Goal: Information Seeking & Learning: Learn about a topic

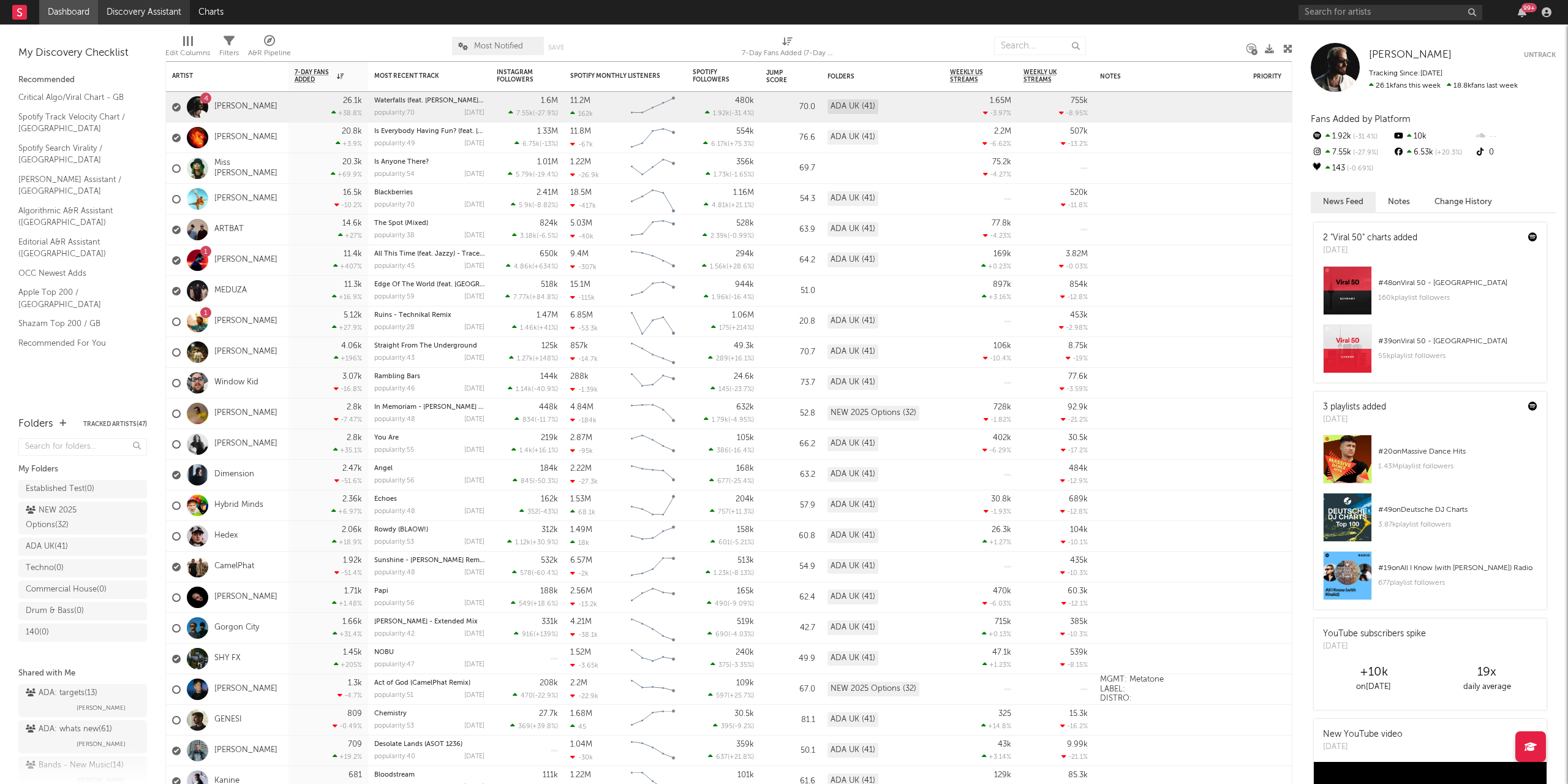
click at [154, 10] on link "Discovery Assistant" at bounding box center [144, 12] width 92 height 25
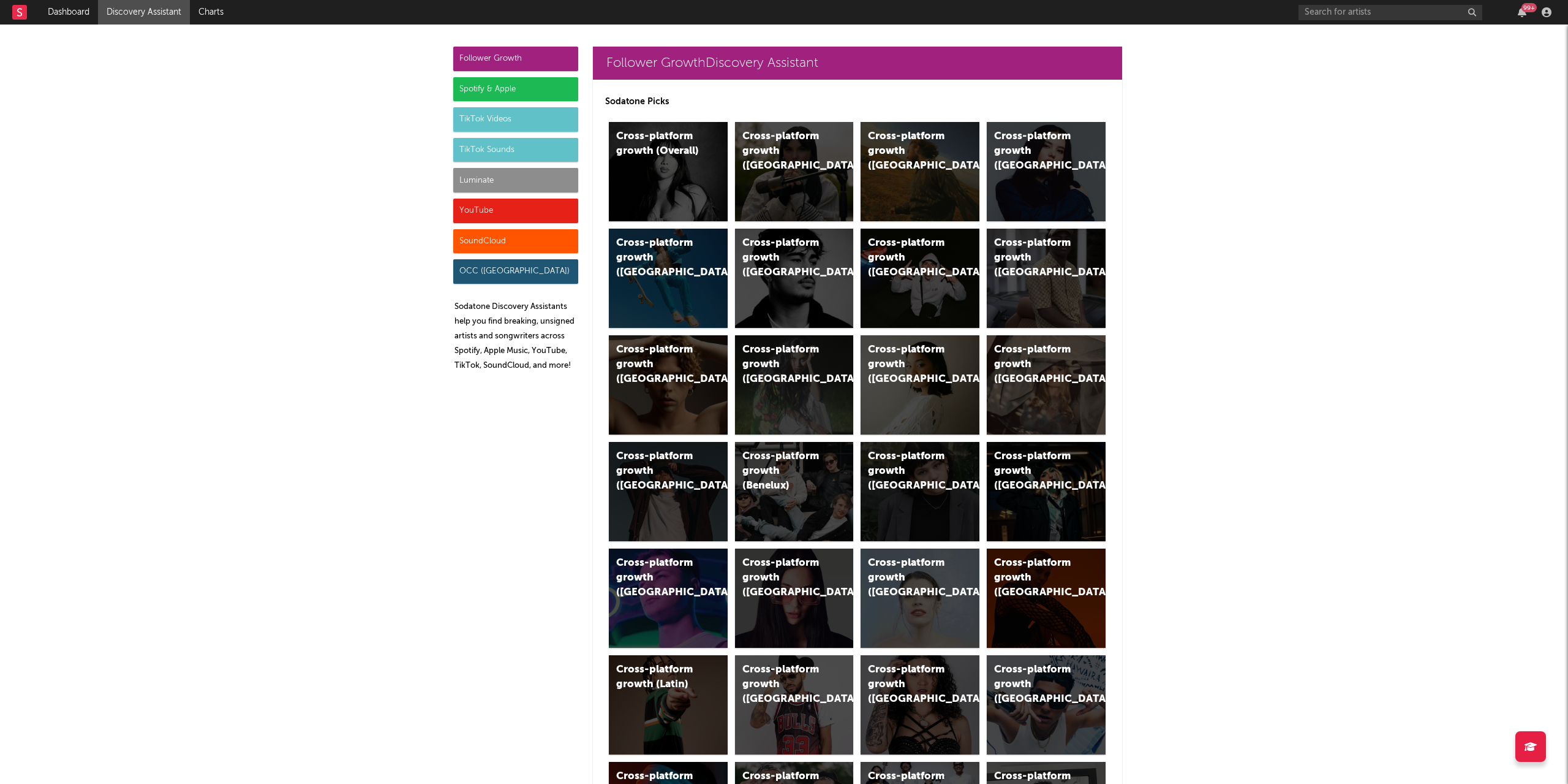
click at [491, 153] on div "TikTok Sounds" at bounding box center [515, 150] width 125 height 25
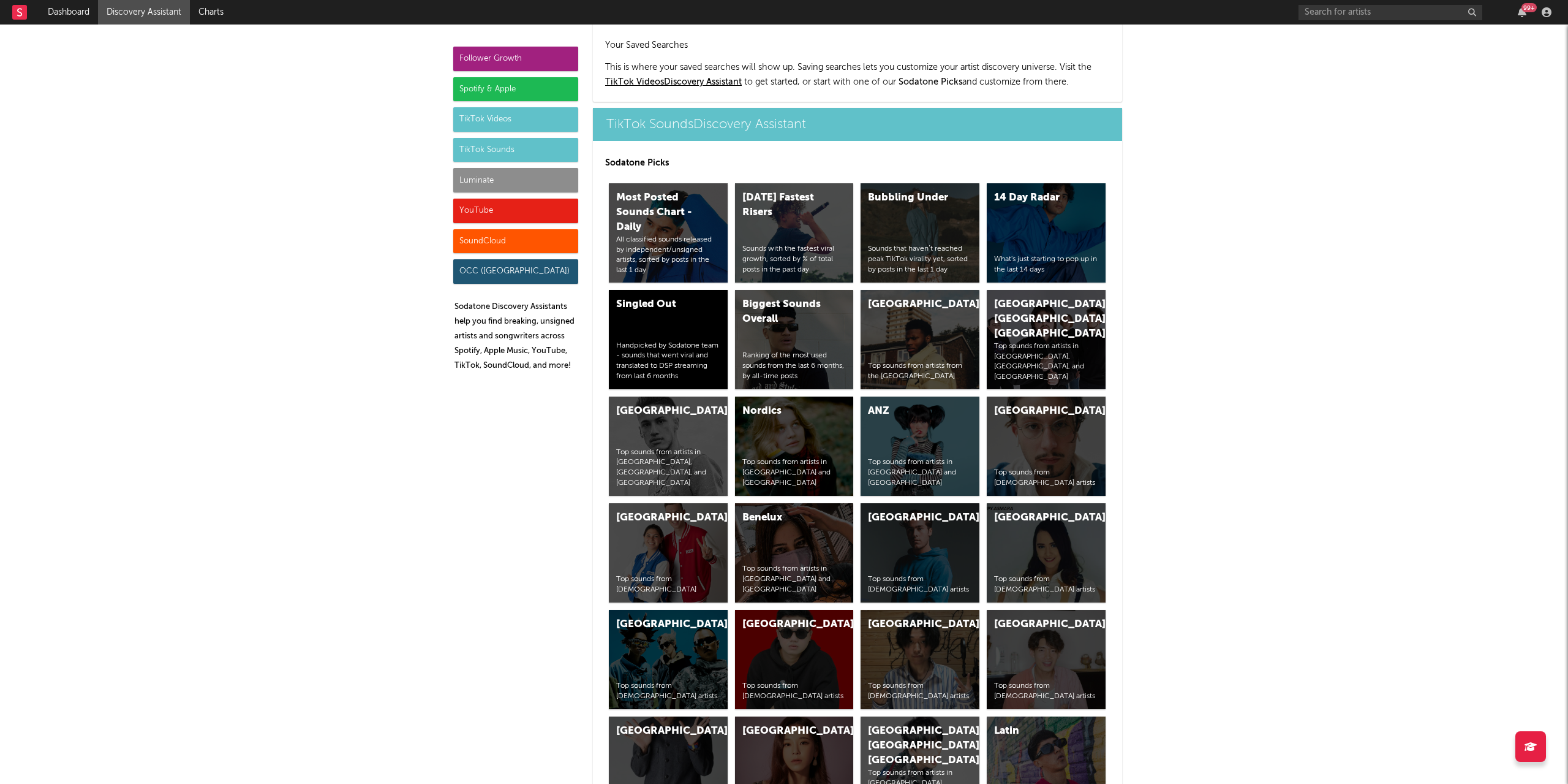
scroll to position [4256, 0]
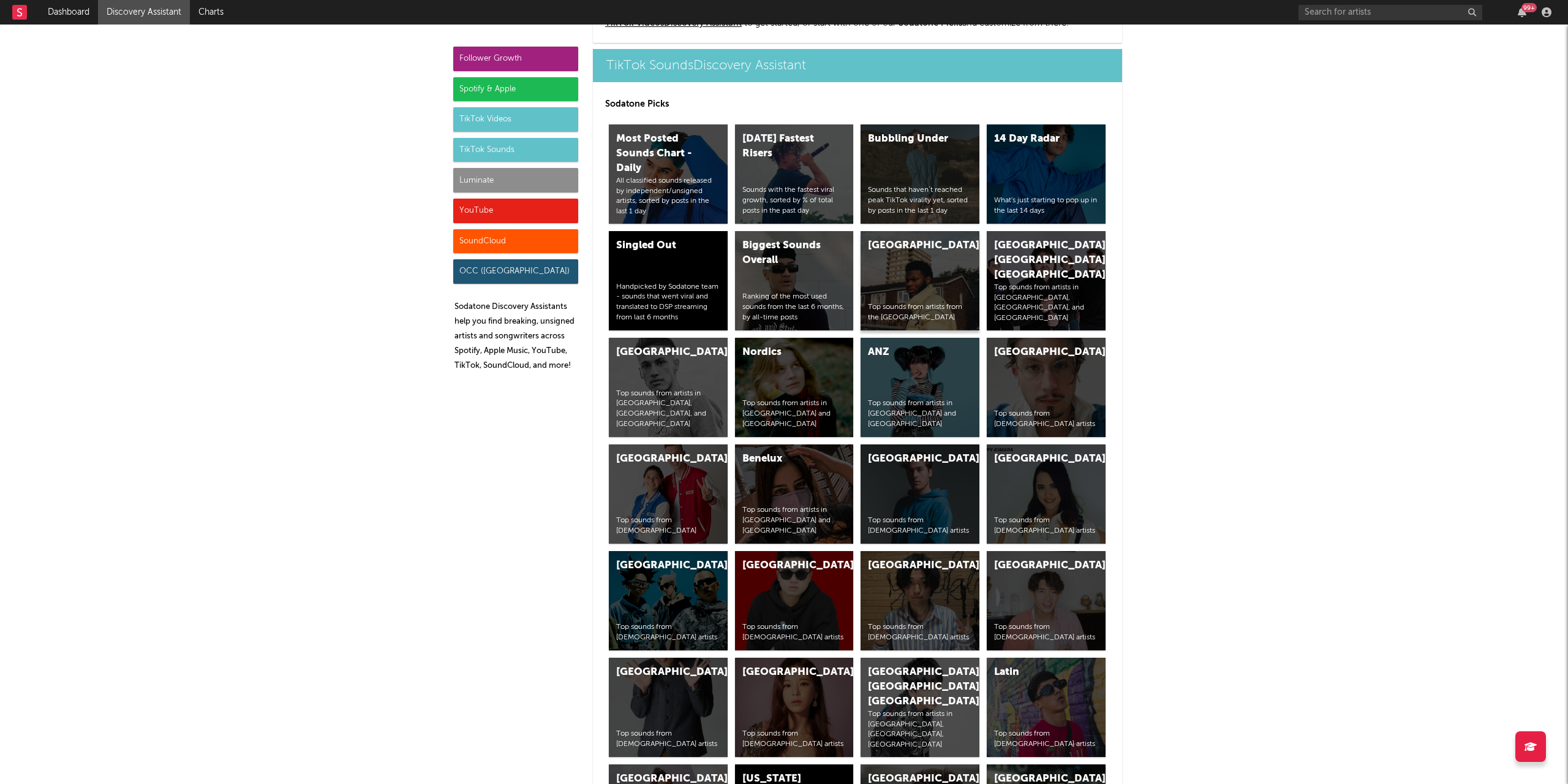
click at [908, 255] on div "United Kingdom Top sounds from artists from the United Kingdom" at bounding box center [919, 280] width 118 height 99
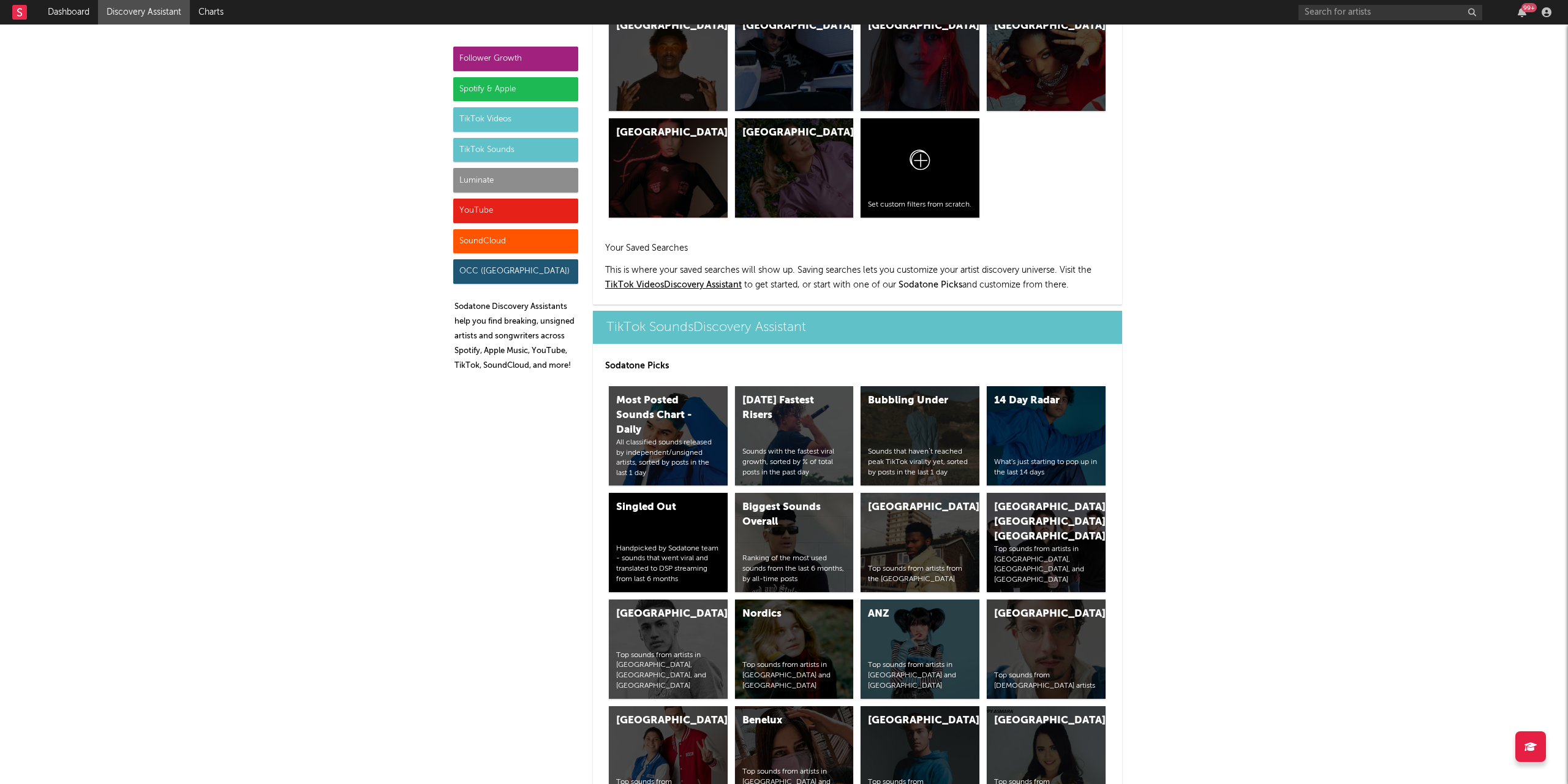
scroll to position [3977, 0]
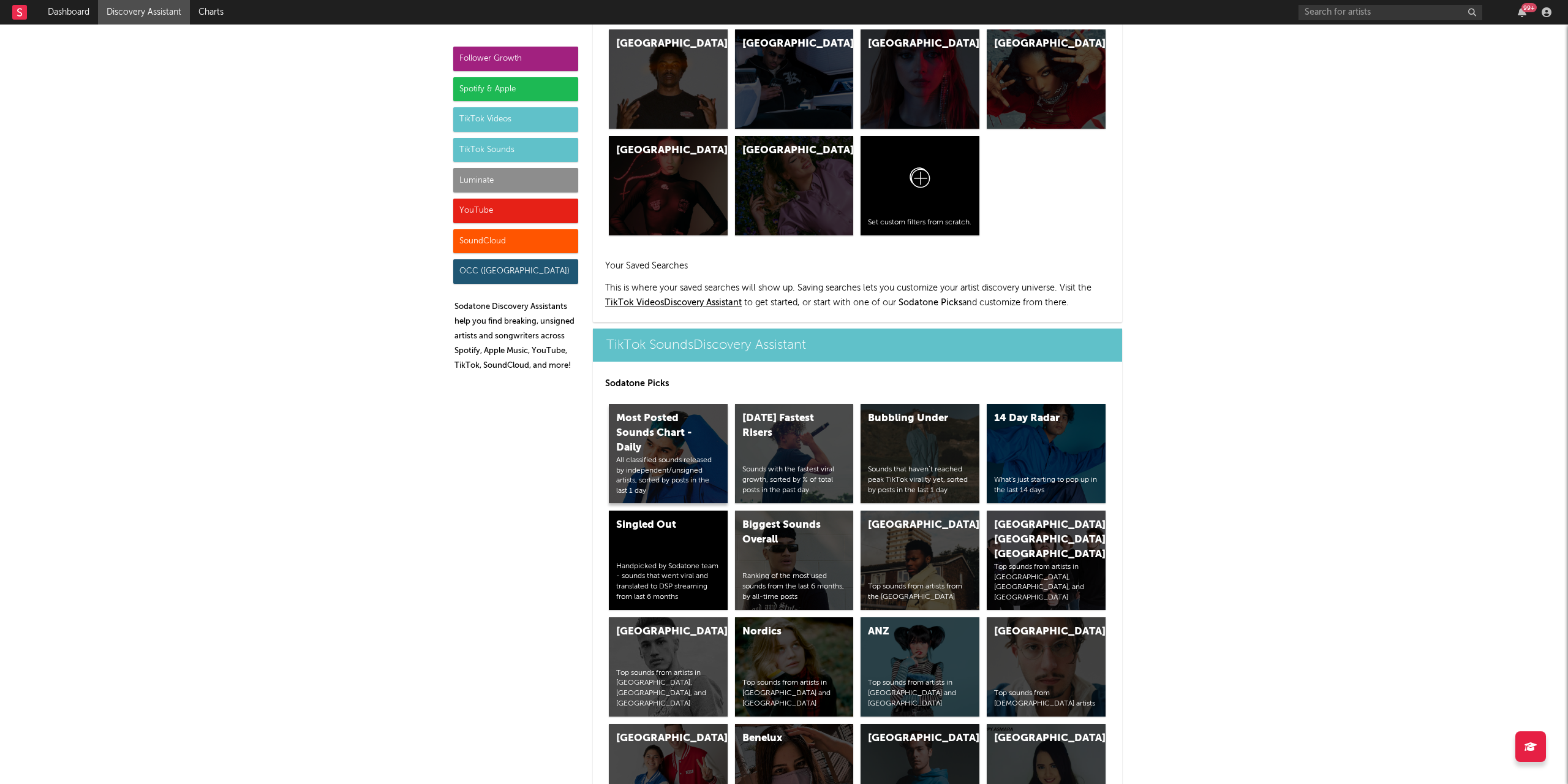
click at [655, 433] on div "Most Posted Sounds Chart - Daily" at bounding box center [658, 433] width 84 height 44
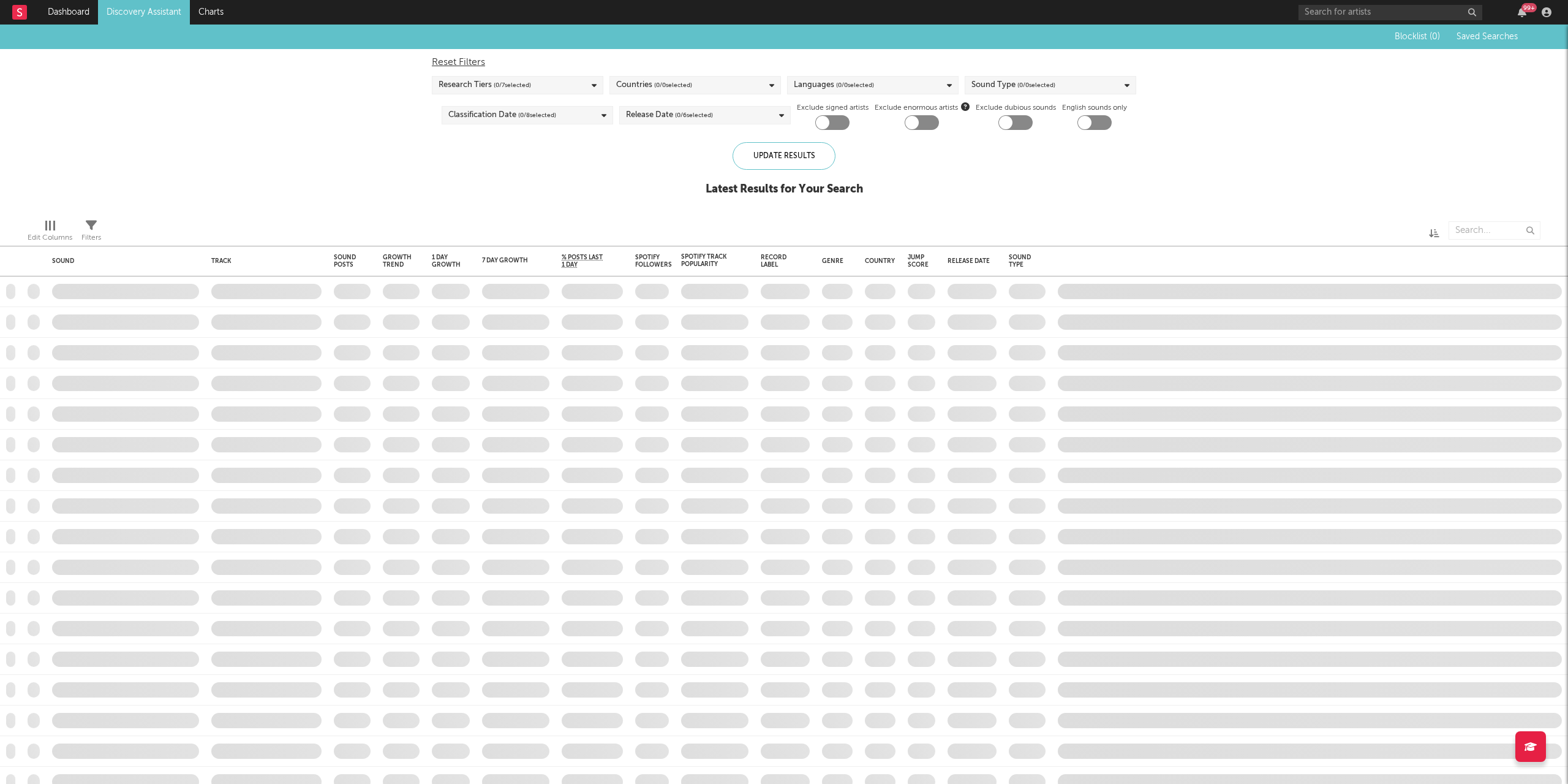
checkbox input "true"
click at [447, 176] on div "Blocklist ( 0 ) Saved Searches ( 0 ) Reset Filters Research Tiers ( 5 / 7 selec…" at bounding box center [784, 117] width 1568 height 185
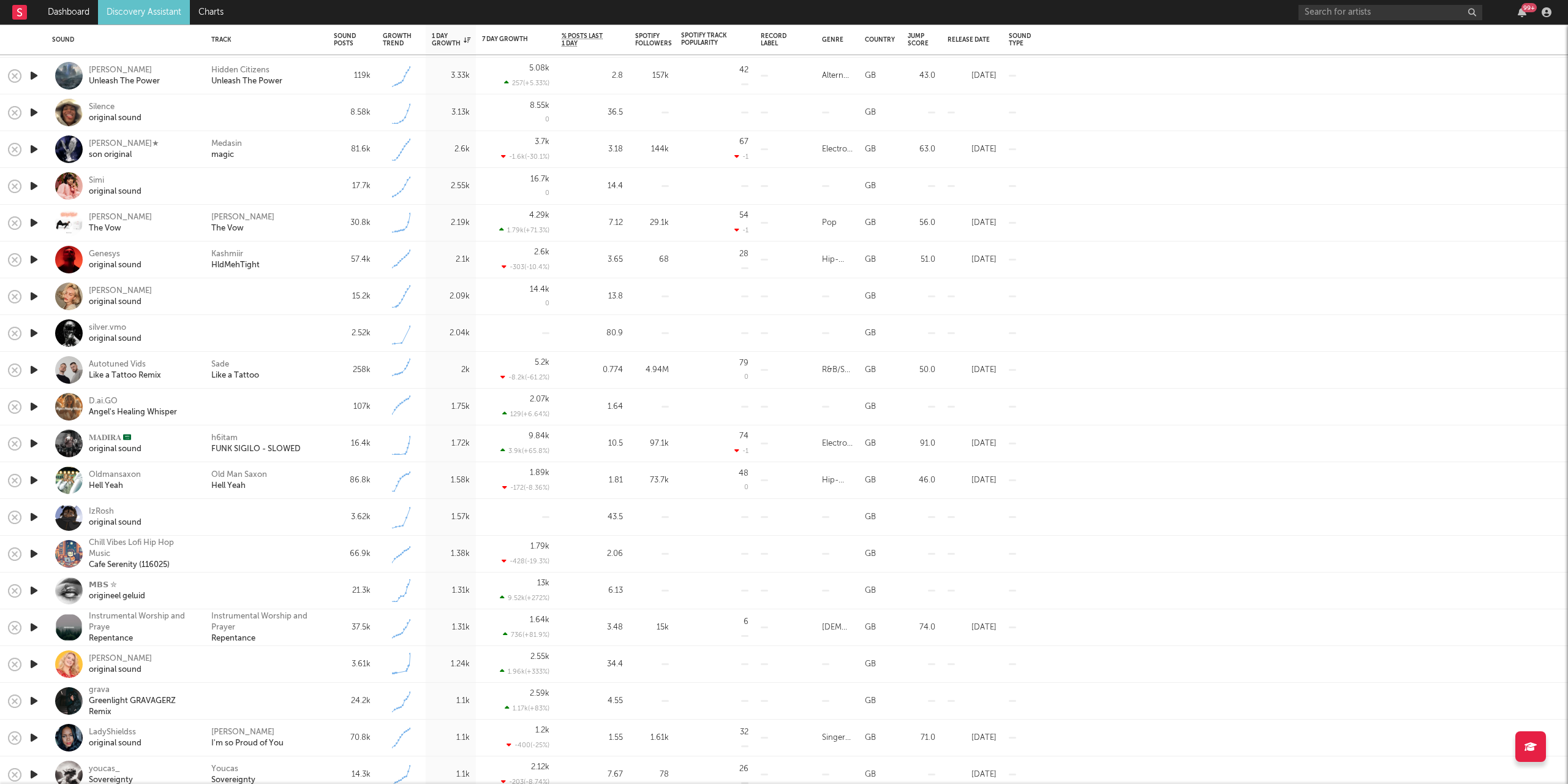
click at [32, 258] on icon "button" at bounding box center [34, 259] width 13 height 16
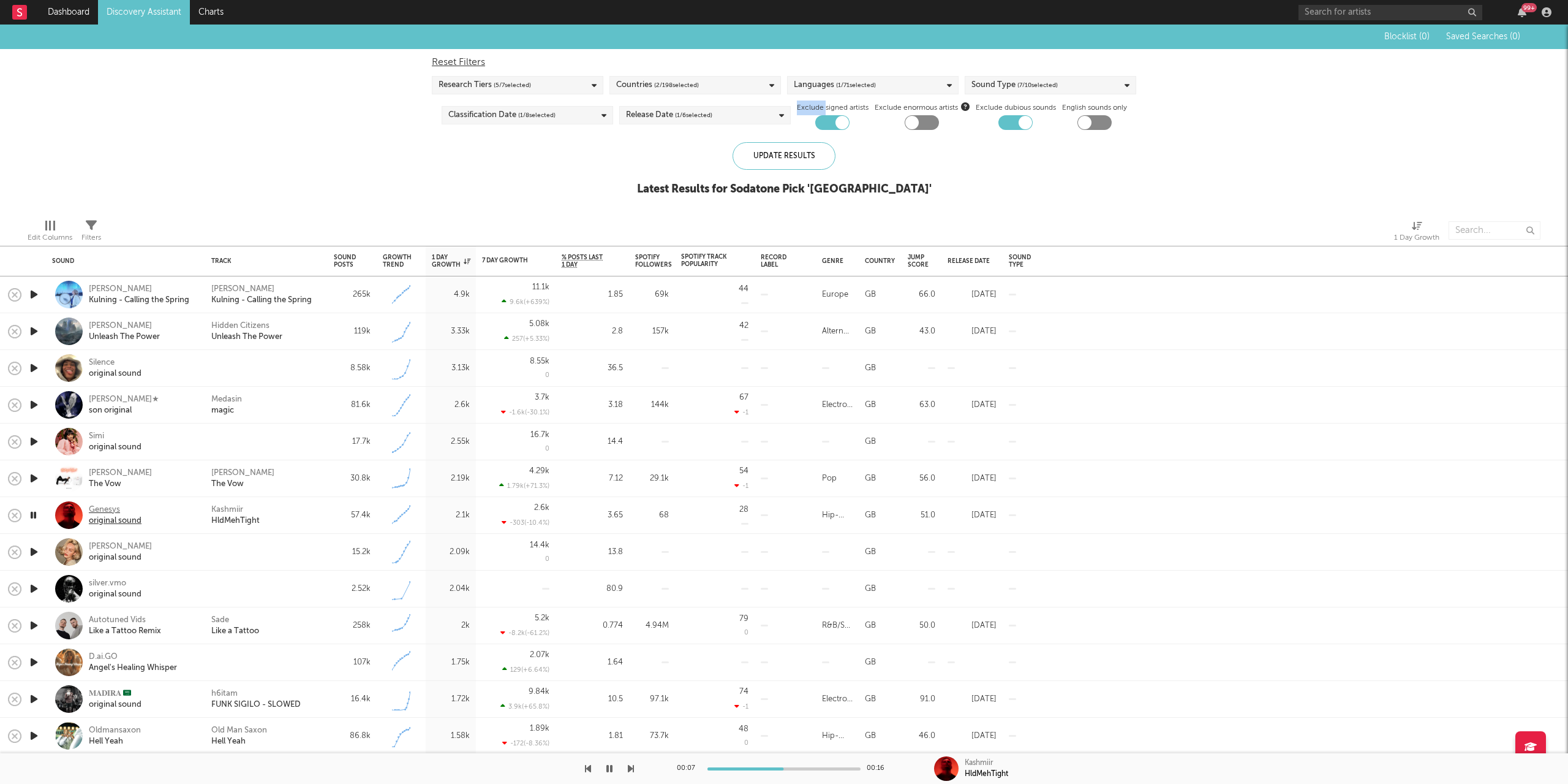
click at [106, 513] on div "Genesys" at bounding box center [115, 510] width 52 height 11
click at [34, 507] on icon "button" at bounding box center [33, 515] width 12 height 16
click at [34, 292] on icon "button" at bounding box center [34, 294] width 13 height 16
click at [35, 293] on icon "button" at bounding box center [33, 294] width 12 height 16
click at [35, 552] on icon "button" at bounding box center [34, 551] width 13 height 16
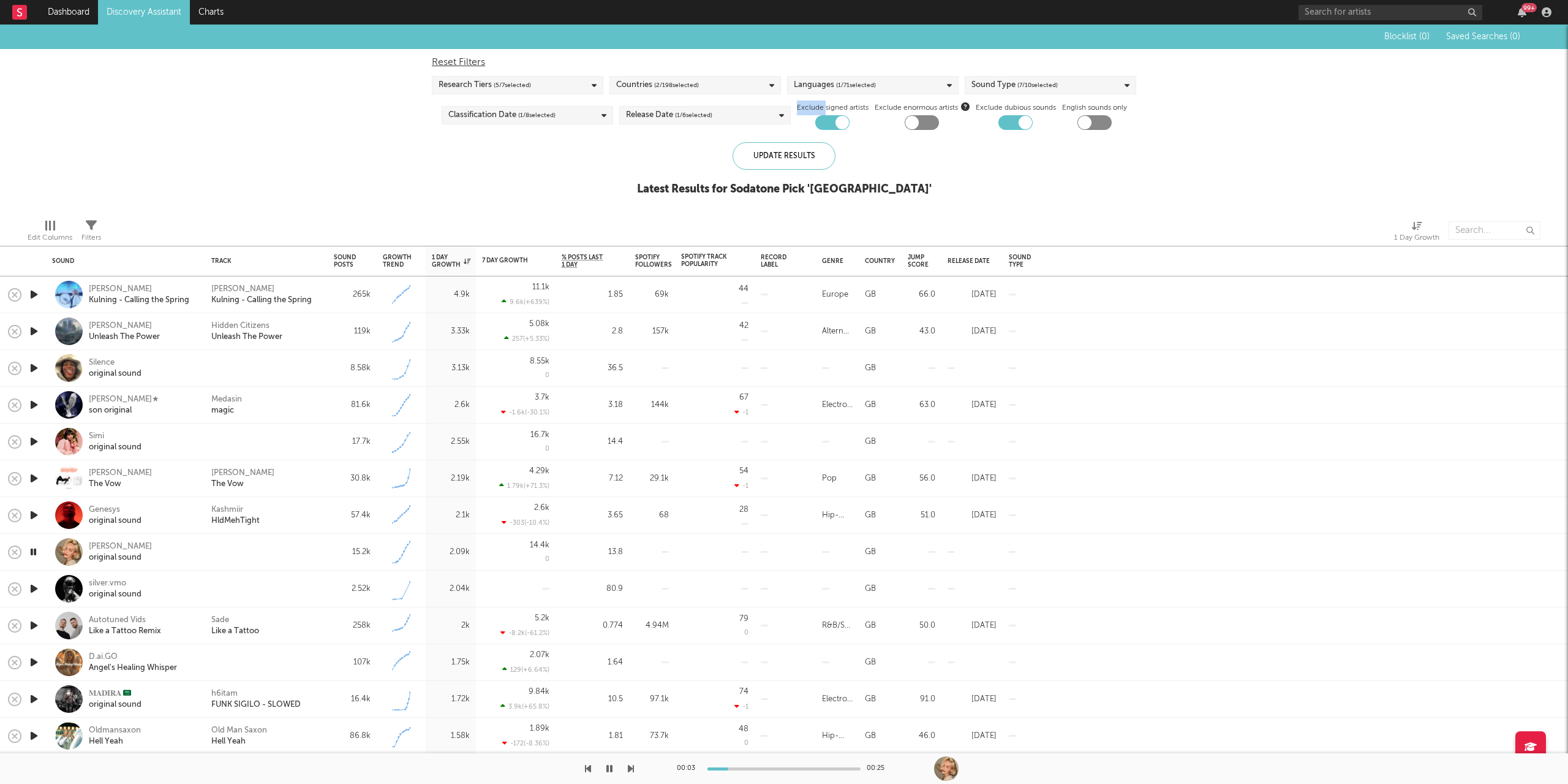
click at [36, 585] on icon "button" at bounding box center [34, 588] width 13 height 16
click at [36, 625] on icon "button" at bounding box center [34, 625] width 13 height 16
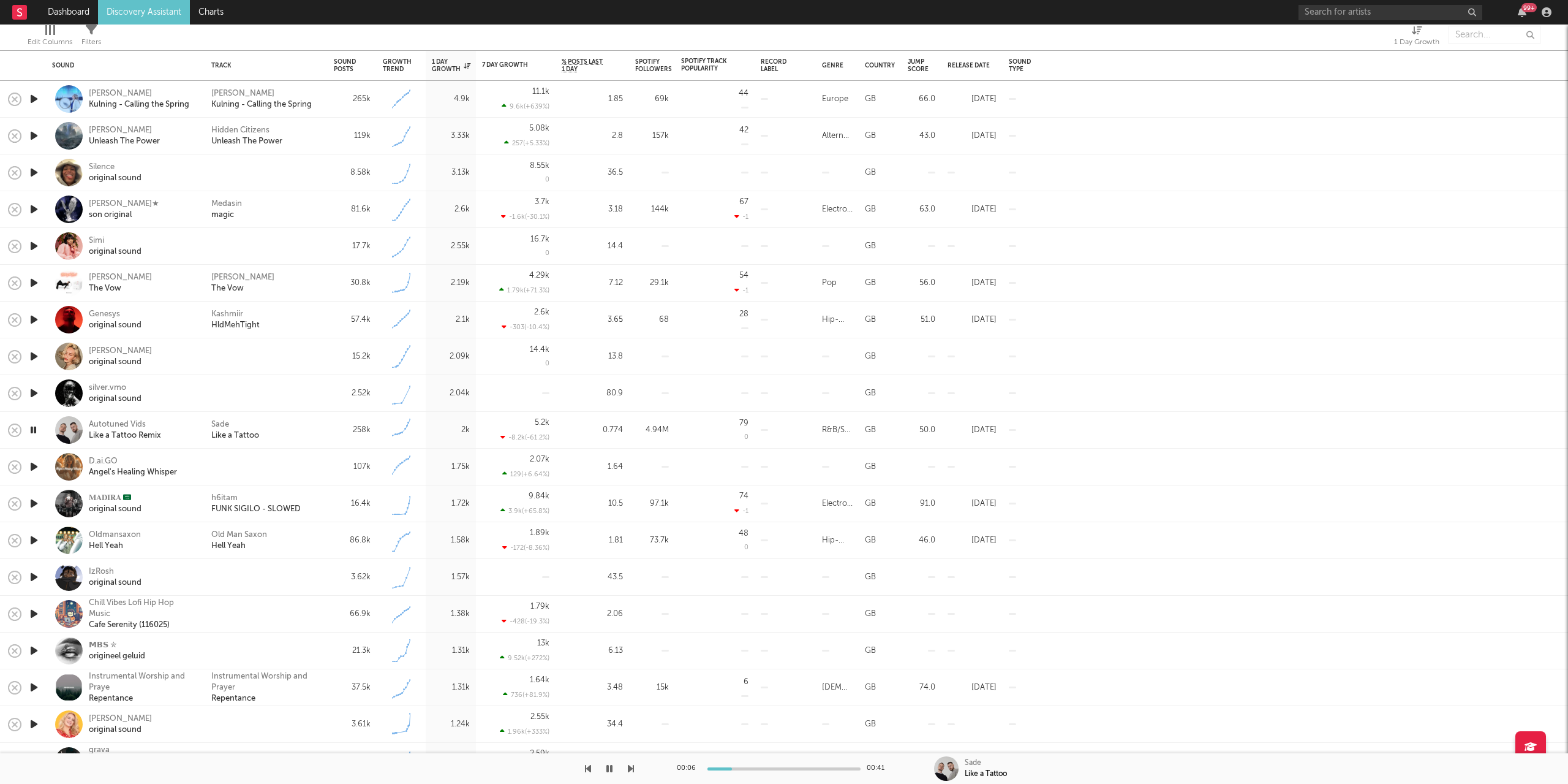
click at [31, 464] on icon "button" at bounding box center [34, 466] width 13 height 16
click at [36, 499] on icon "button" at bounding box center [34, 503] width 13 height 16
click at [29, 502] on icon "button" at bounding box center [33, 503] width 12 height 16
